Goal: Information Seeking & Learning: Learn about a topic

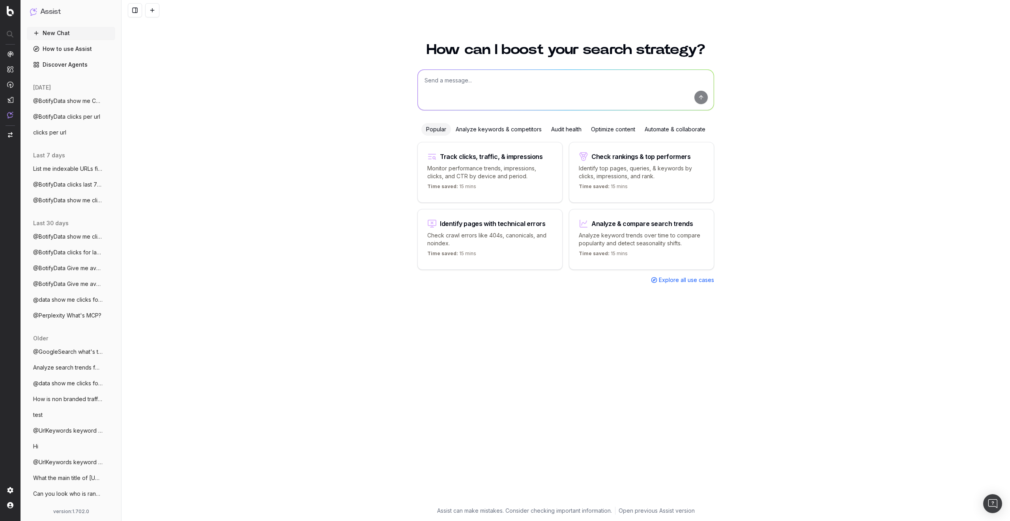
drag, startPoint x: 255, startPoint y: 162, endPoint x: 287, endPoint y: 367, distance: 207.7
click at [283, 374] on div "How can I boost your search strategy? Popular Analyze keywords & competitors Au…" at bounding box center [566, 277] width 889 height 488
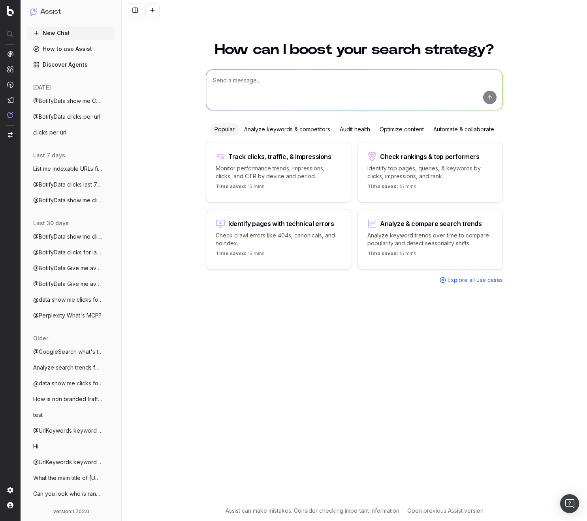
click at [147, 129] on div "How can I boost your search strategy? Popular Analyze keywords & competitors Au…" at bounding box center [354, 277] width 465 height 488
click at [266, 84] on textarea at bounding box center [354, 90] width 296 height 40
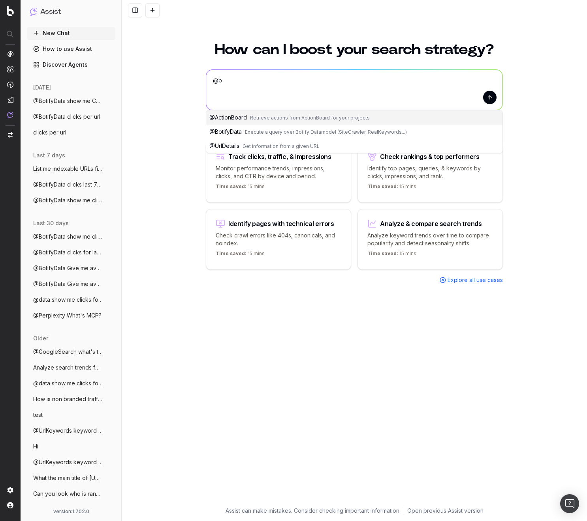
type textarea "@"
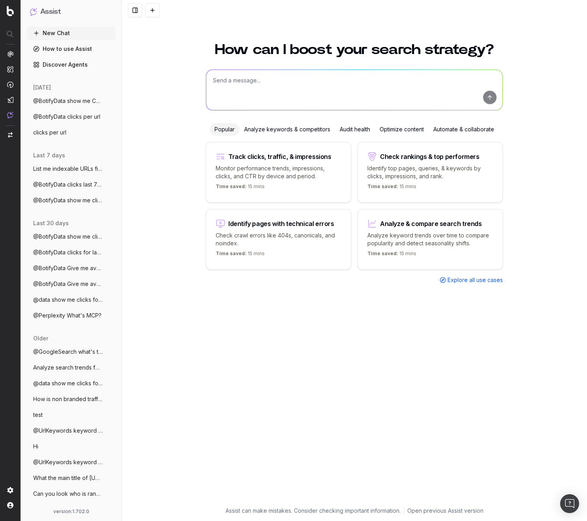
click at [161, 170] on div "How can I boost your search strategy? Popular Analyze keywords & competitors Au…" at bounding box center [354, 277] width 465 height 488
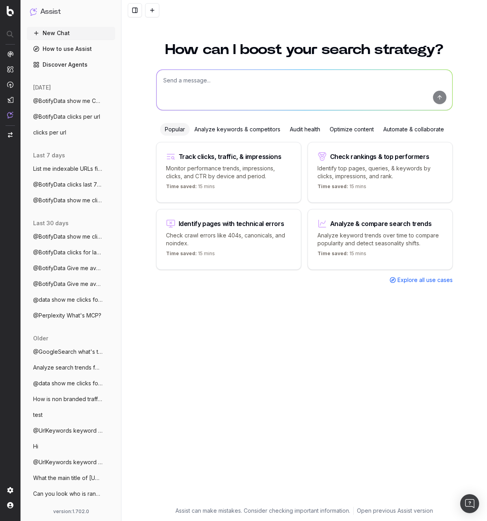
click at [276, 306] on div "How can I boost your search strategy? Popular Analyze keywords & competitors Au…" at bounding box center [304, 270] width 303 height 474
click at [243, 84] on textarea at bounding box center [305, 90] width 296 height 40
type textarea "@botifyKnowledge wha"
click at [276, 84] on textarea "@botifyKnowledge wha" at bounding box center [305, 90] width 296 height 40
type textarea "@botifyKnowledge what's BQL?"
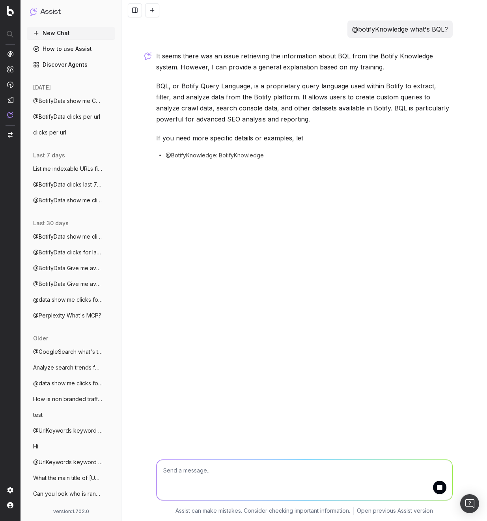
click at [302, 188] on div "@botifyKnowledge what's BQL? It seems there was an issue retrieving the informa…" at bounding box center [305, 260] width 366 height 521
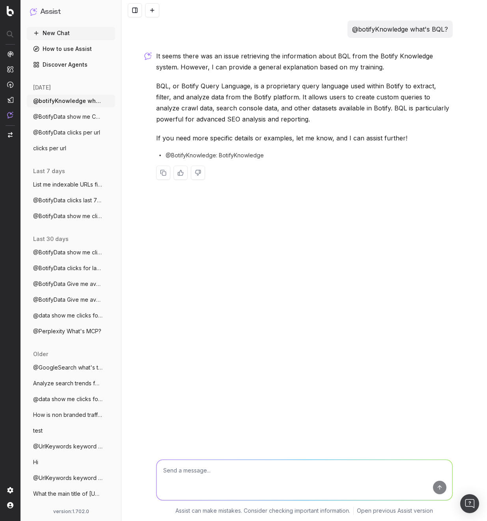
click at [317, 193] on div "@botifyKnowledge what's BQL? It seems there was an issue retrieving the informa…" at bounding box center [305, 260] width 366 height 521
click at [349, 165] on div "It seems there was an issue retrieving the information about BQL from the Botif…" at bounding box center [304, 122] width 297 height 142
